Goal: Check status: Check status

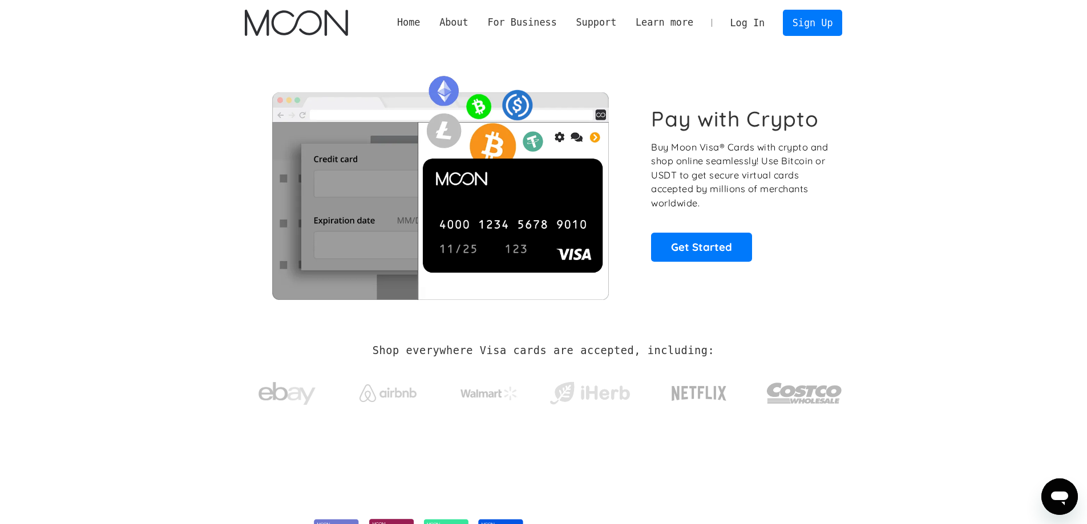
click at [749, 15] on link "Log In" at bounding box center [748, 22] width 54 height 25
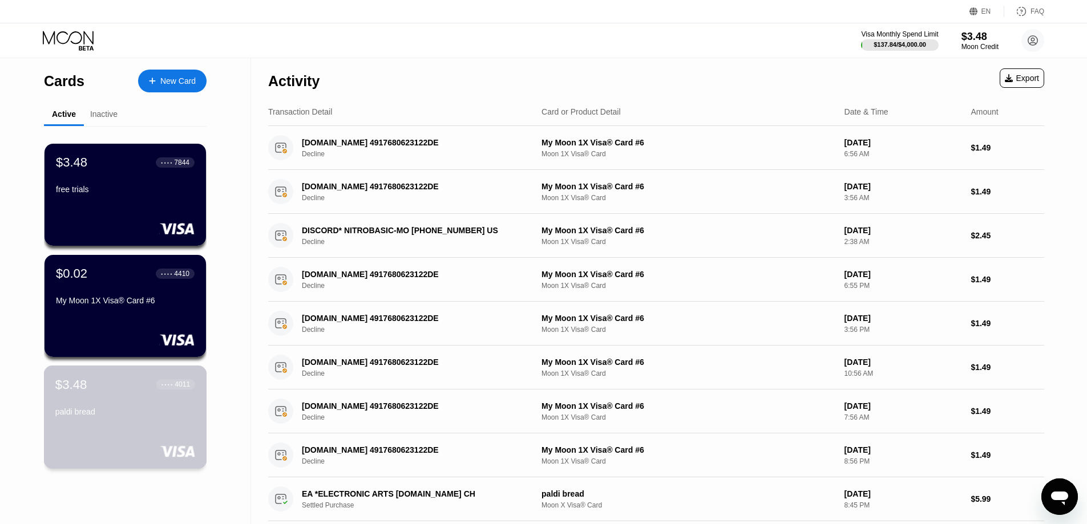
click at [152, 409] on div "$3.48 ● ● ● ● 4011 paldi bread" at bounding box center [125, 399] width 140 height 44
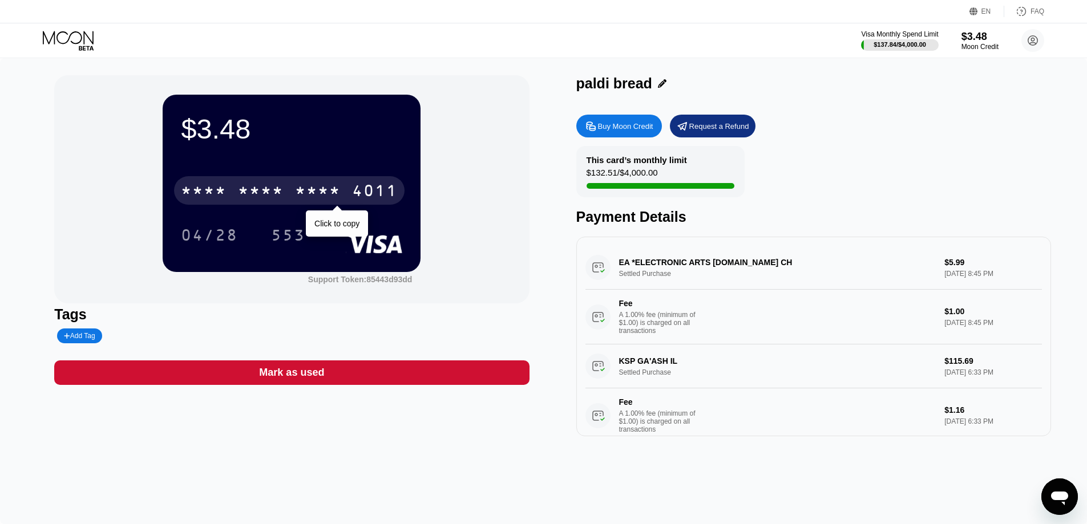
click at [326, 191] on div "* * * *" at bounding box center [318, 192] width 46 height 18
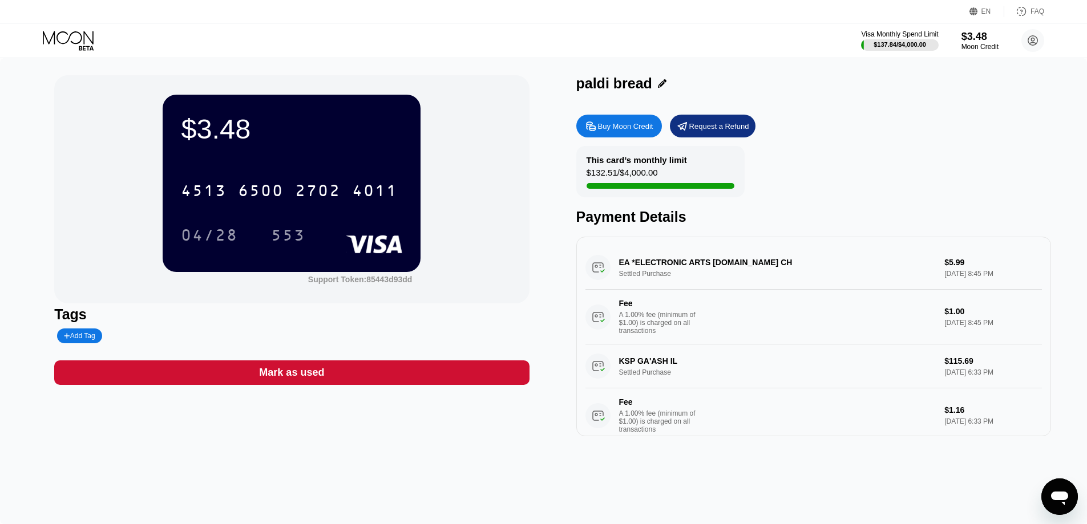
click at [524, 215] on div "$3.48 4513 6500 2702 4011 04/28 553 Support Token: 85443d93dd" at bounding box center [291, 189] width 475 height 228
click at [517, 290] on div "$3.48 4513 6500 2702 4011 04/28 553 Support Token: 85443d93dd" at bounding box center [291, 189] width 475 height 228
